Goal: Find specific page/section: Find specific page/section

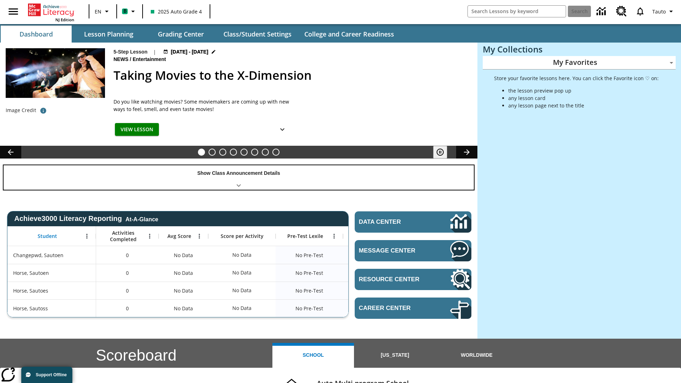
click at [239, 177] on div "Show Class Announcement Details" at bounding box center [239, 177] width 470 height 24
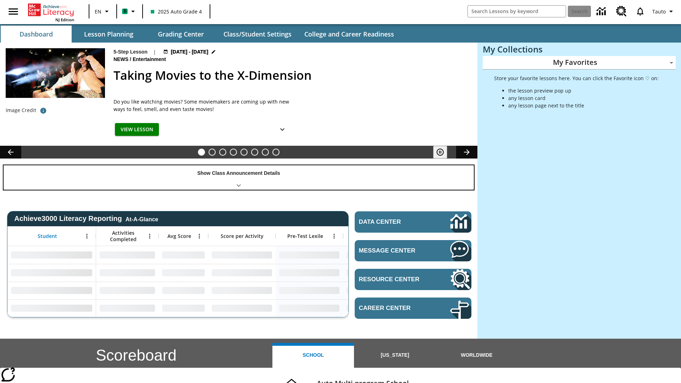
click at [239, 177] on div "Show Class Announcement Details" at bounding box center [239, 177] width 470 height 24
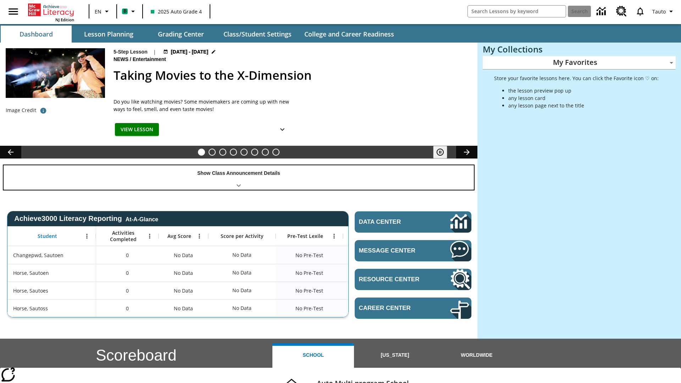
click at [239, 177] on div "Show Class Announcement Details" at bounding box center [239, 177] width 470 height 24
